Goal: Task Accomplishment & Management: Manage account settings

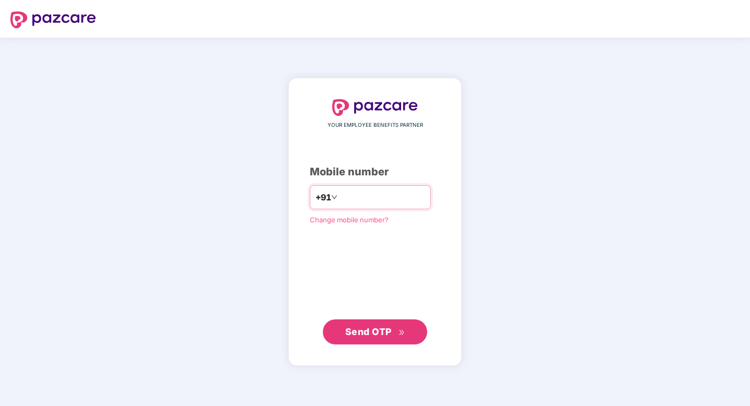
type input "**********"
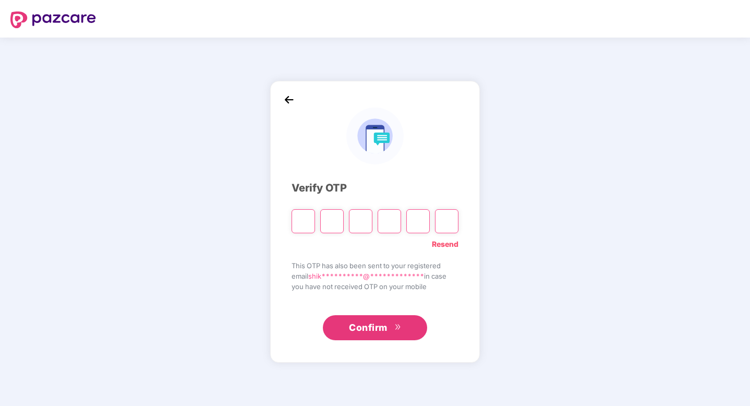
paste input "*"
type input "*"
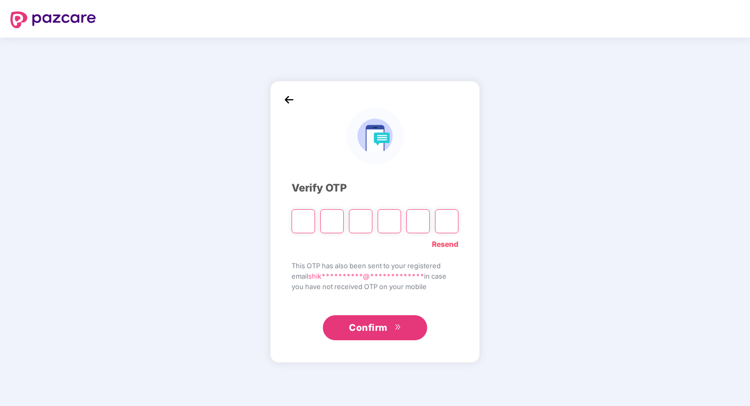
type input "*"
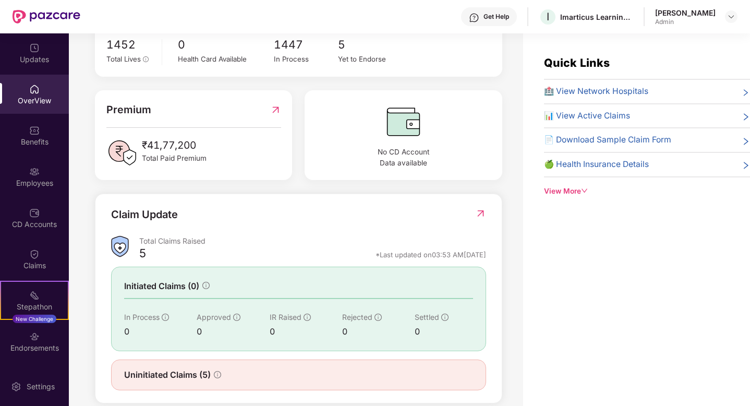
scroll to position [237, 0]
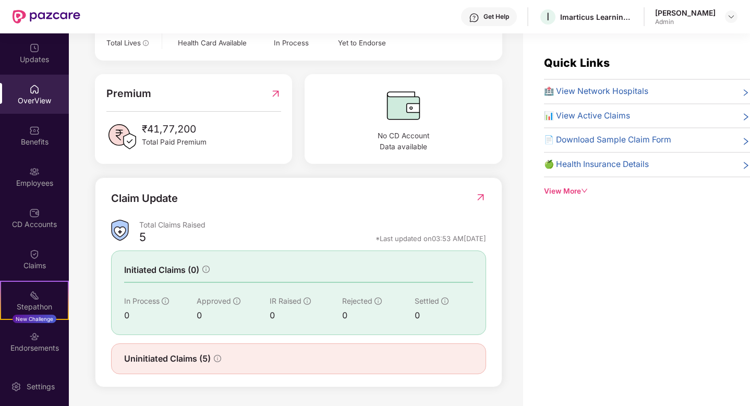
click at [143, 237] on div "5" at bounding box center [142, 238] width 7 height 18
click at [584, 117] on span "📊 View Active Claims" at bounding box center [587, 115] width 86 height 13
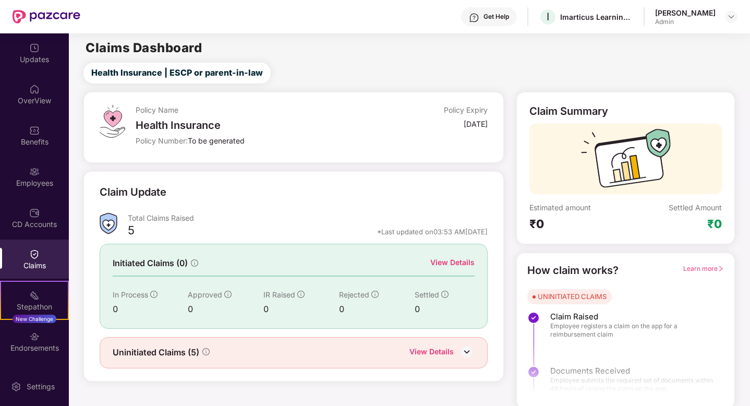
scroll to position [3, 0]
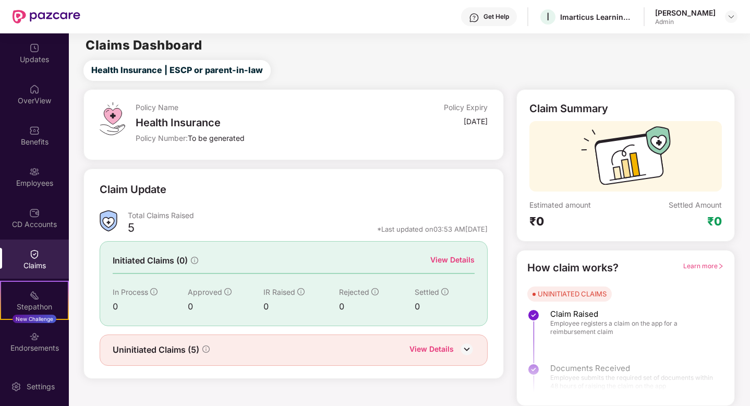
click at [430, 352] on div "View Details" at bounding box center [431, 350] width 44 height 14
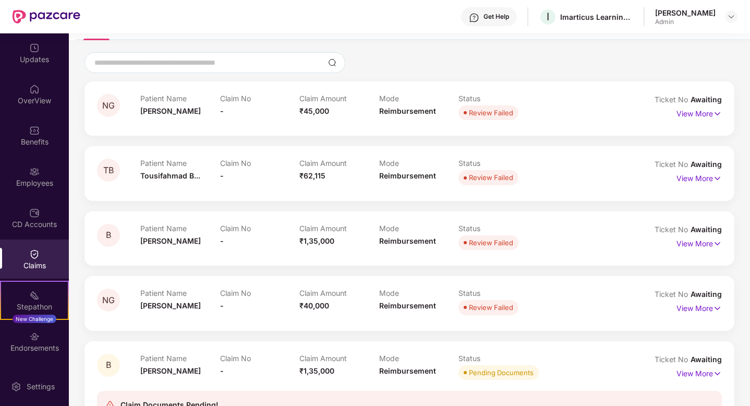
scroll to position [143, 0]
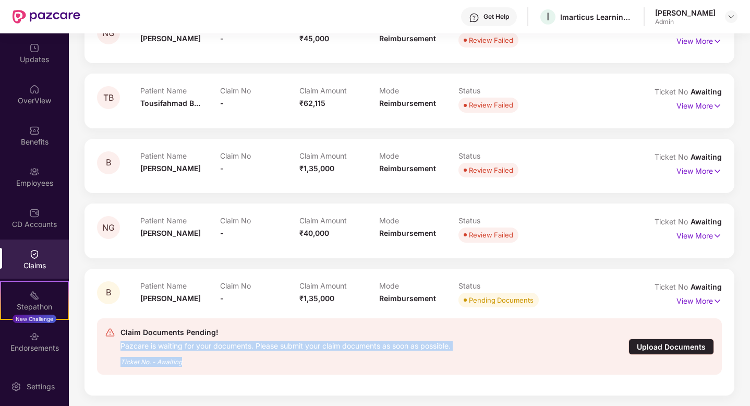
drag, startPoint x: 118, startPoint y: 345, endPoint x: 198, endPoint y: 381, distance: 87.7
click at [198, 381] on div "Claim Documents Pending! Pazcare is waiting for your documents. Please submit y…" at bounding box center [409, 346] width 625 height 73
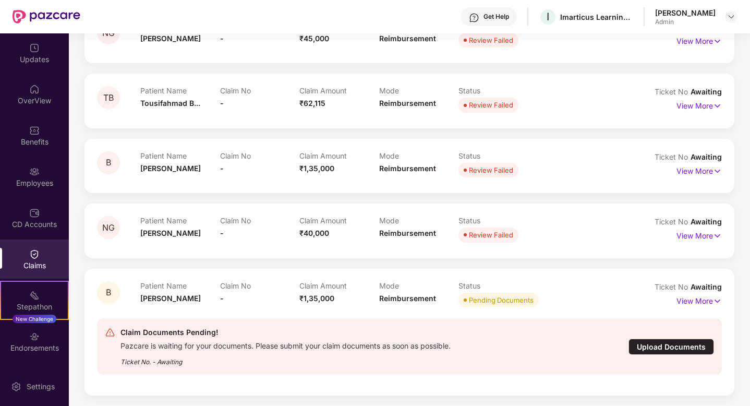
click at [682, 346] on div "Upload Documents" at bounding box center [670, 346] width 85 height 16
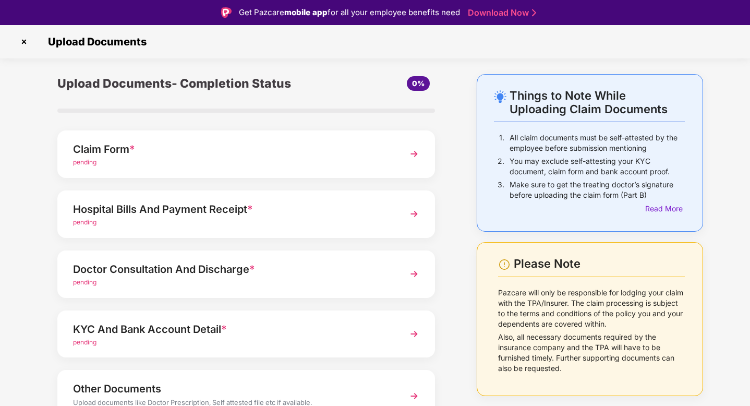
click at [413, 151] on img at bounding box center [414, 153] width 19 height 19
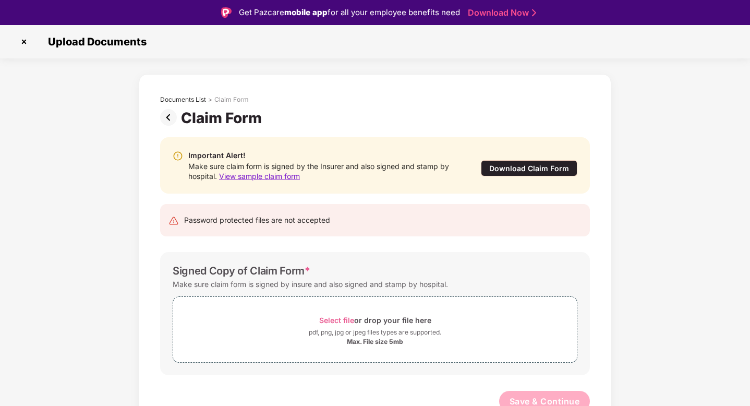
scroll to position [7, 0]
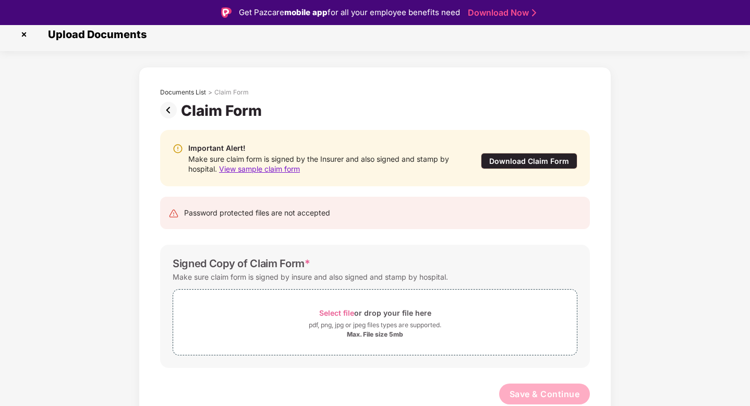
click at [530, 161] on div "Download Claim Form" at bounding box center [529, 161] width 96 height 16
click at [20, 34] on img at bounding box center [24, 34] width 17 height 17
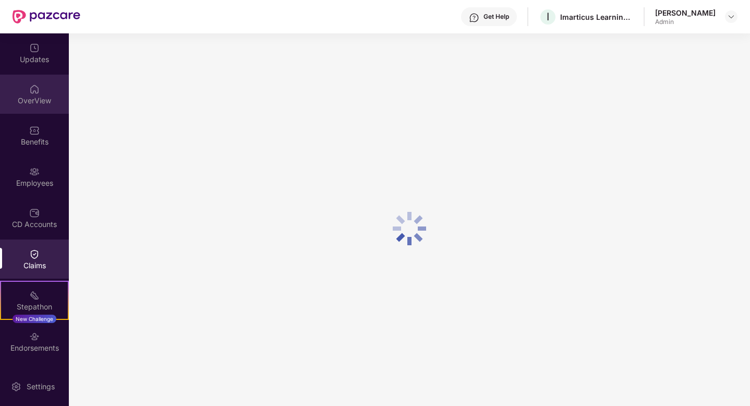
click at [28, 94] on div "OverView" at bounding box center [34, 94] width 69 height 39
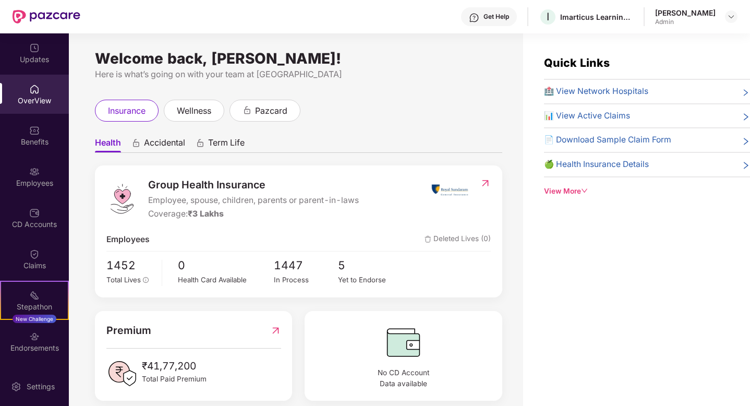
click at [588, 89] on span "🏥 View Network Hospitals" at bounding box center [596, 91] width 104 height 13
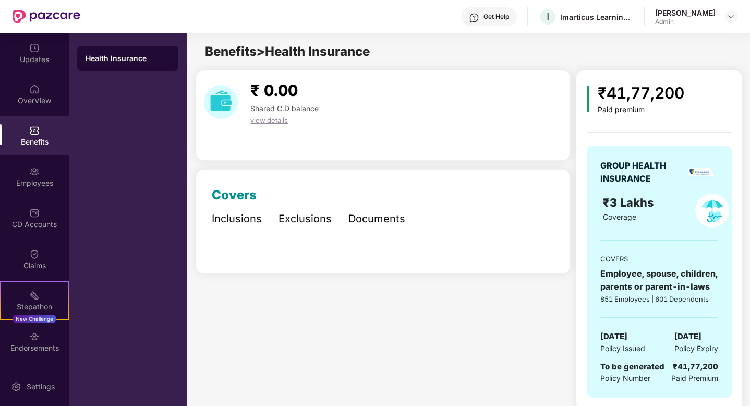
scroll to position [14, 0]
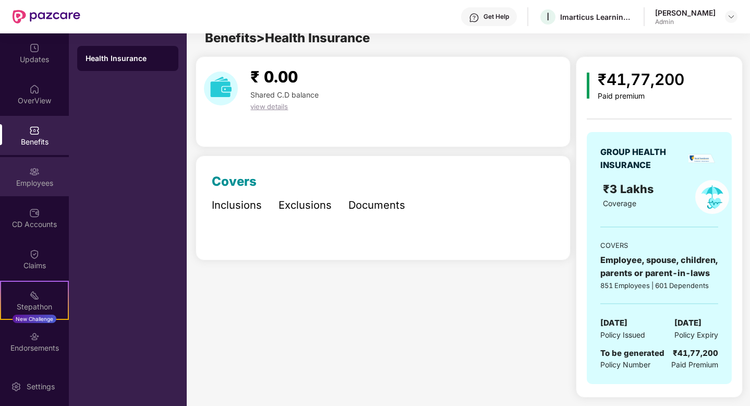
click at [34, 187] on div "Employees" at bounding box center [34, 183] width 69 height 10
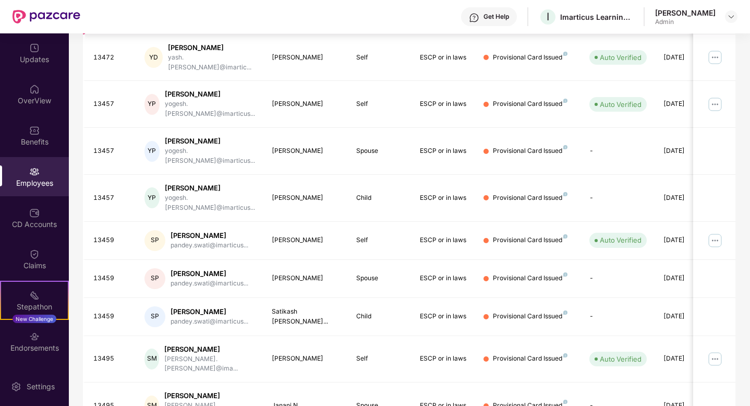
scroll to position [0, 0]
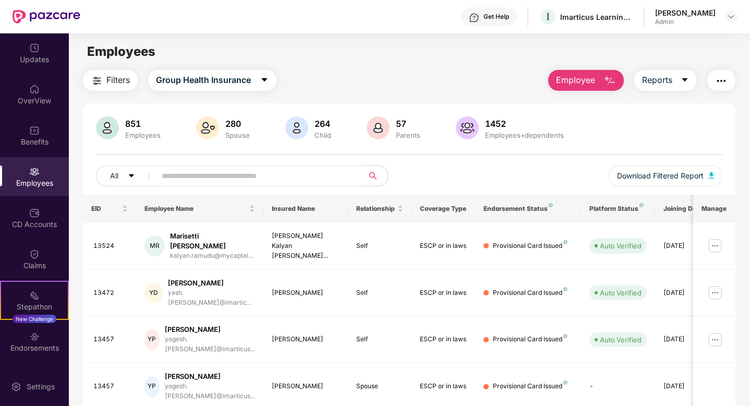
click at [265, 176] on input "text" at bounding box center [255, 176] width 187 height 16
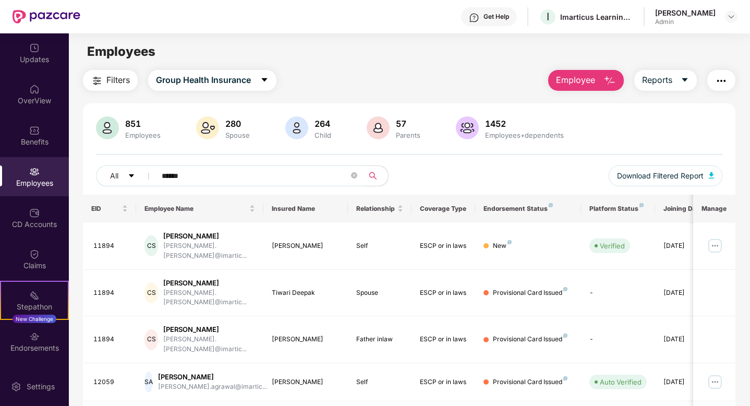
scroll to position [115, 0]
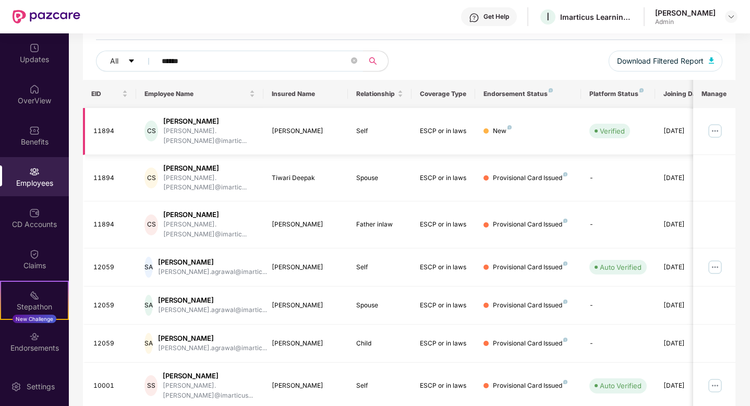
type input "******"
click at [714, 126] on img at bounding box center [714, 131] width 17 height 17
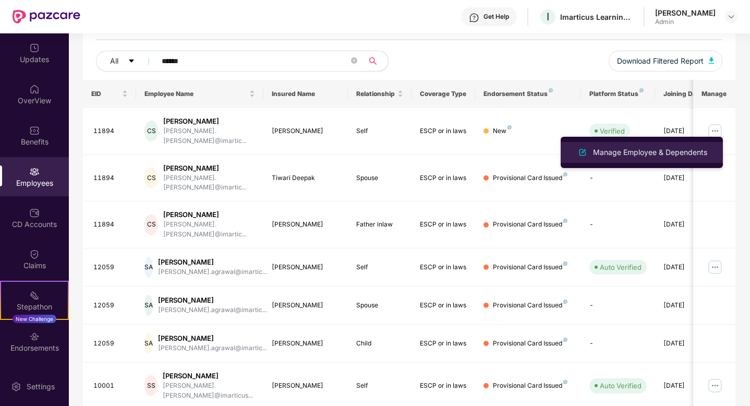
click at [621, 156] on div "Manage Employee & Dependents" at bounding box center [650, 151] width 118 height 11
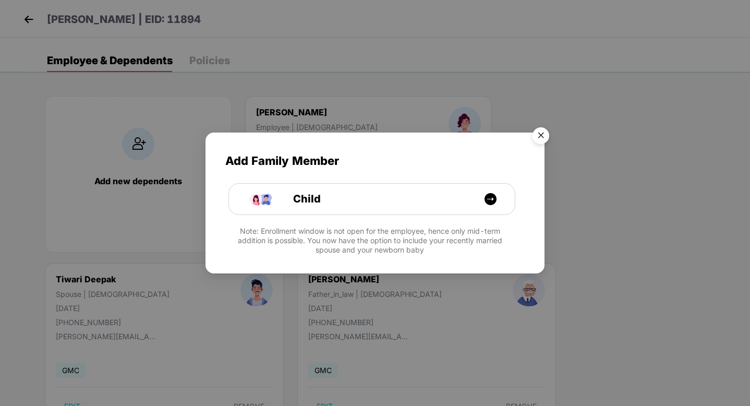
click at [538, 137] on img "Close" at bounding box center [540, 137] width 29 height 29
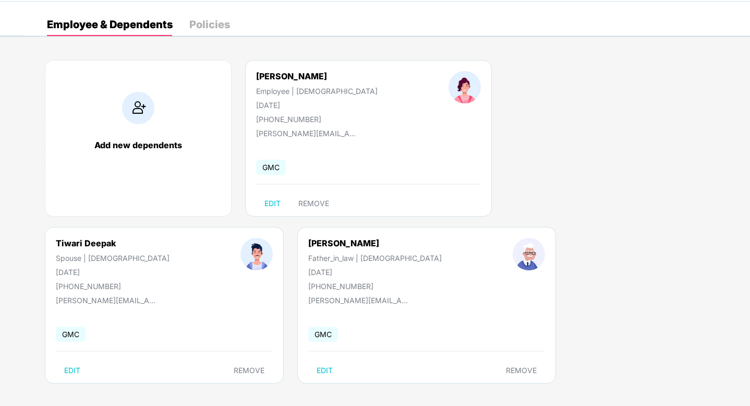
scroll to position [40, 0]
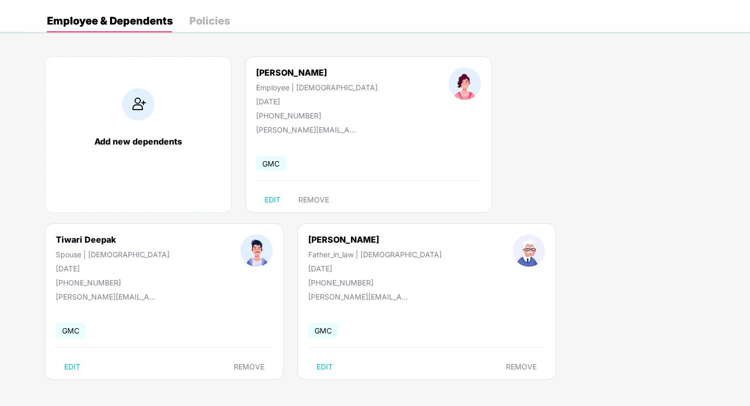
click at [335, 186] on div "Chaubey Shikha Employee | Female 06 June 1994 +919022647423 shikha.chaubey@imar…" at bounding box center [368, 134] width 247 height 156
